Goal: Information Seeking & Learning: Learn about a topic

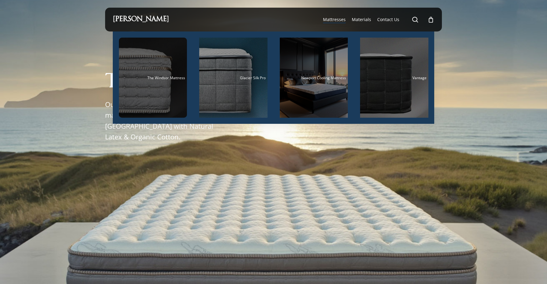
click at [157, 81] on div "Main Menu" at bounding box center [153, 78] width 68 height 80
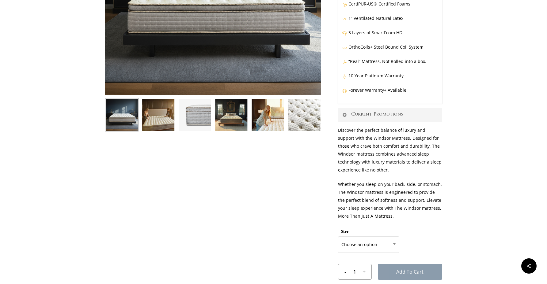
scroll to position [220, 0]
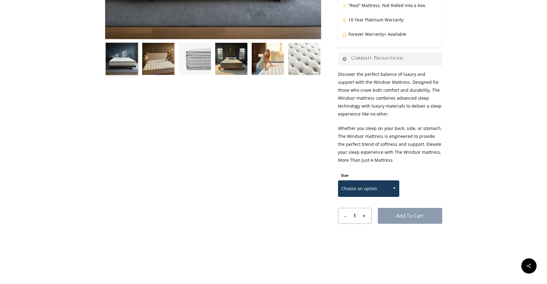
click at [382, 187] on span "Choose an option" at bounding box center [368, 188] width 61 height 13
click at [435, 161] on p "Whether you sleep on your back, side, or stomach, The Windsor mattress is engin…" at bounding box center [390, 148] width 104 height 46
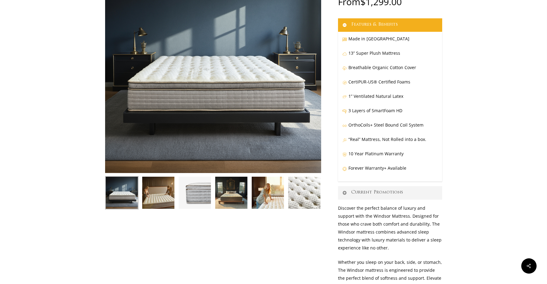
scroll to position [0, 0]
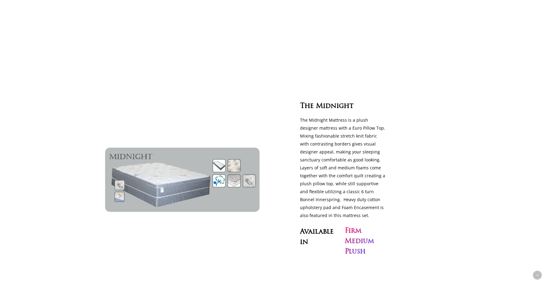
scroll to position [1739, 0]
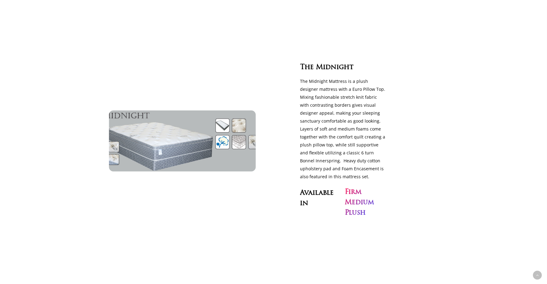
click at [190, 116] on img at bounding box center [182, 141] width 169 height 70
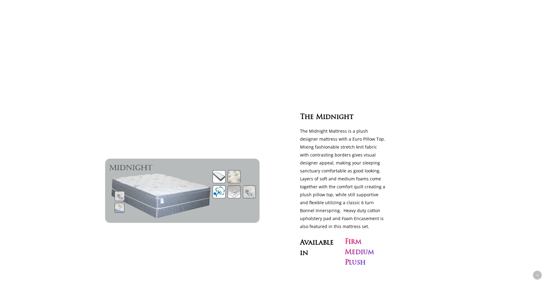
scroll to position [1689, 0]
drag, startPoint x: 323, startPoint y: 185, endPoint x: 349, endPoint y: 176, distance: 27.8
click at [349, 176] on p "The Midnight Mattress is a plush designer mattress with a Euro Pillow Top. Mixi…" at bounding box center [343, 178] width 86 height 103
copy p "6 turn Bonnel Innerspring"
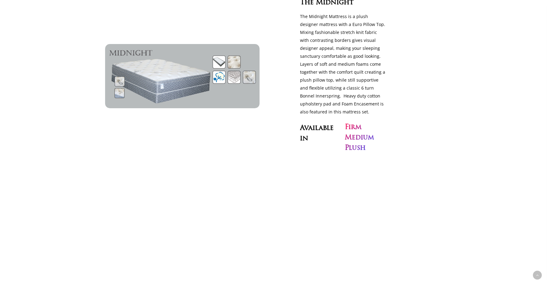
click at [360, 122] on h3 "Firm Medium Plush" at bounding box center [358, 137] width 29 height 31
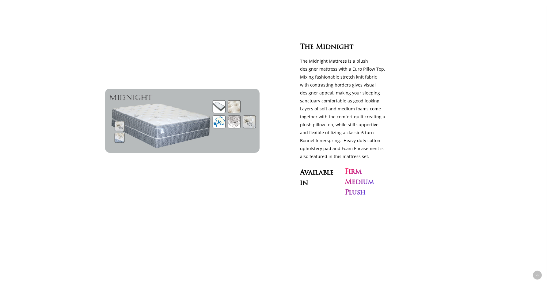
scroll to position [1759, 0]
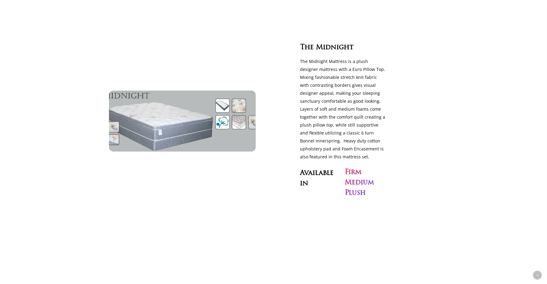
click at [145, 106] on img at bounding box center [182, 121] width 169 height 70
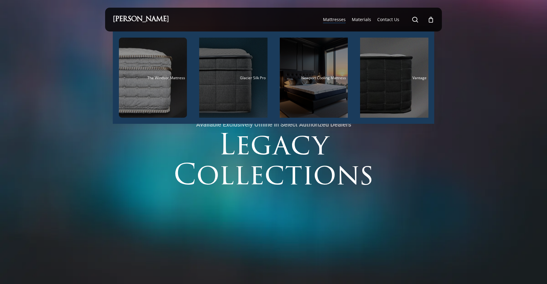
click at [222, 100] on div "Main Menu" at bounding box center [233, 78] width 68 height 80
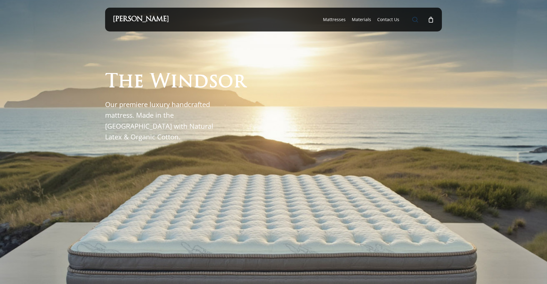
click at [418, 18] on link "search" at bounding box center [414, 20] width 7 height 6
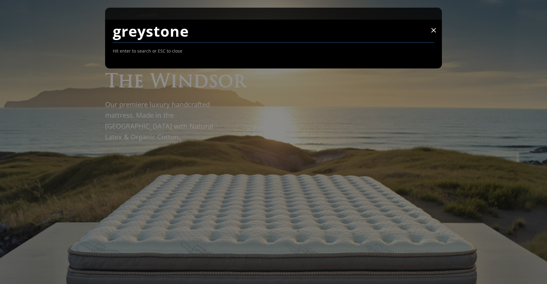
type input "greystone"
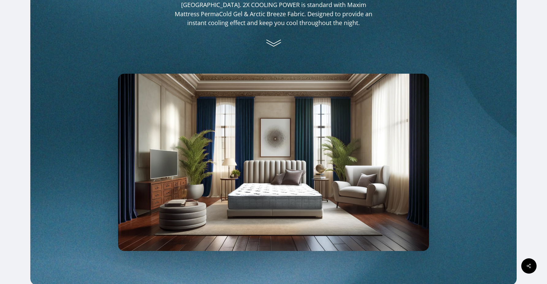
scroll to position [556, 0]
